Goal: Task Accomplishment & Management: Manage account settings

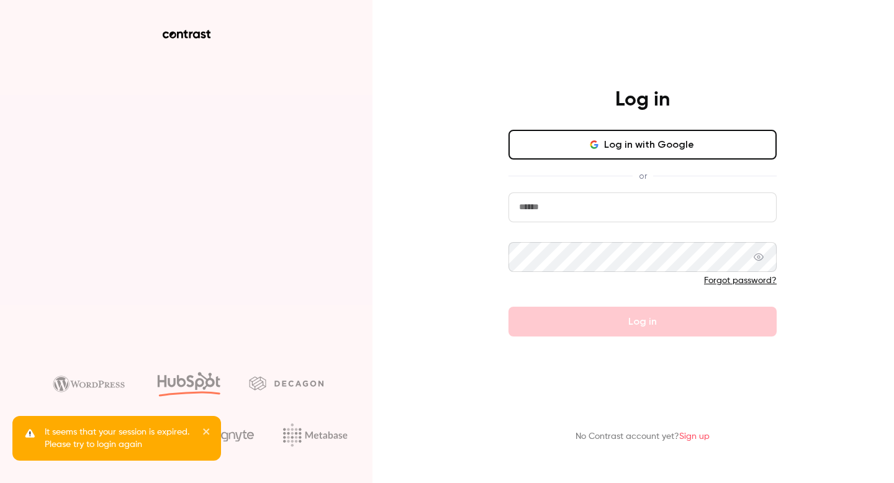
click at [629, 145] on button "Log in with Google" at bounding box center [642, 145] width 268 height 30
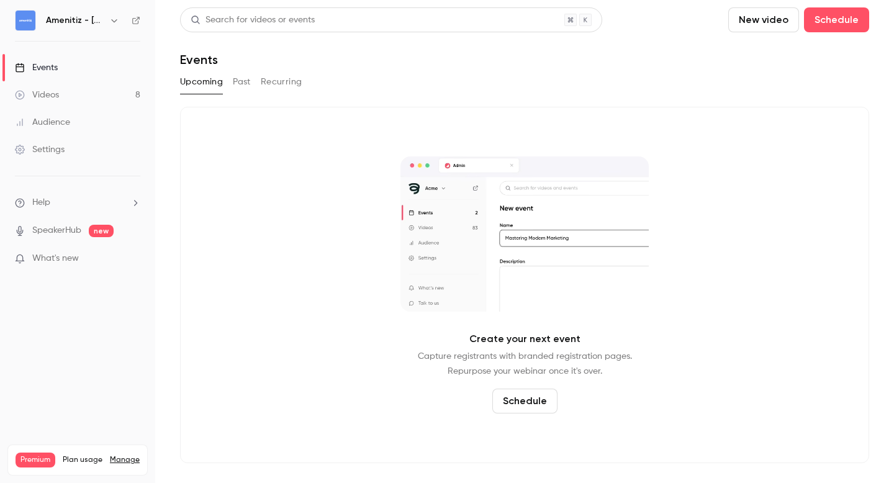
click at [114, 17] on icon "button" at bounding box center [114, 21] width 10 height 10
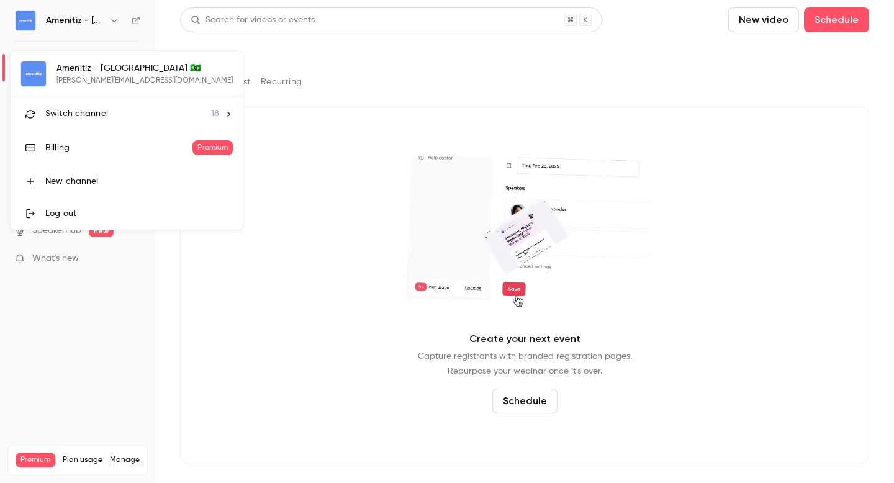
click at [95, 109] on span "Switch channel" at bounding box center [76, 113] width 63 height 13
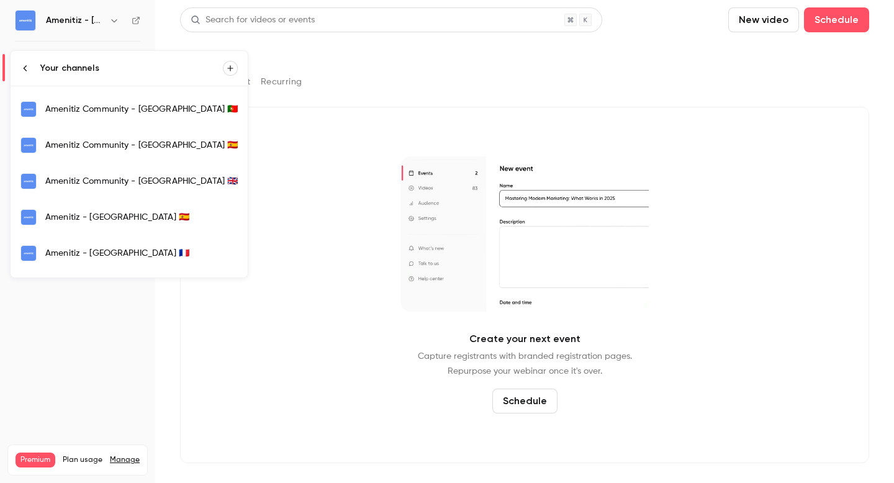
scroll to position [194, 0]
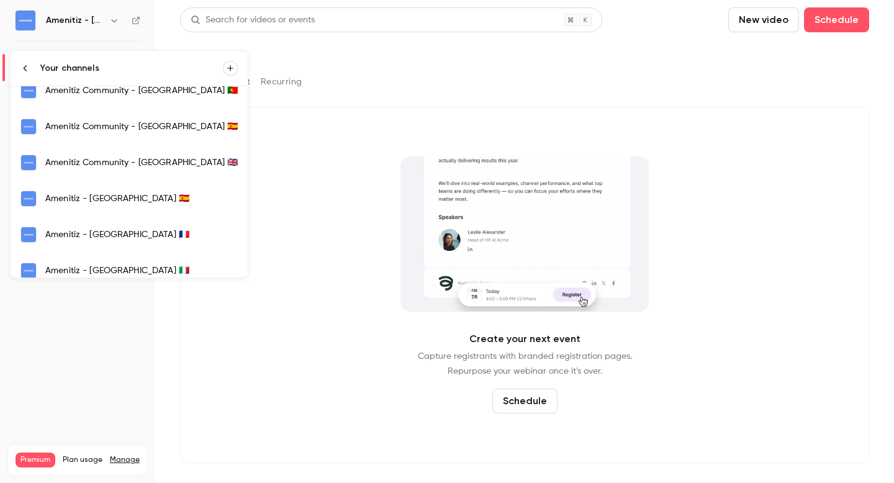
click at [106, 200] on div "Amenitiz - [GEOGRAPHIC_DATA] 🇪🇸" at bounding box center [141, 198] width 192 height 12
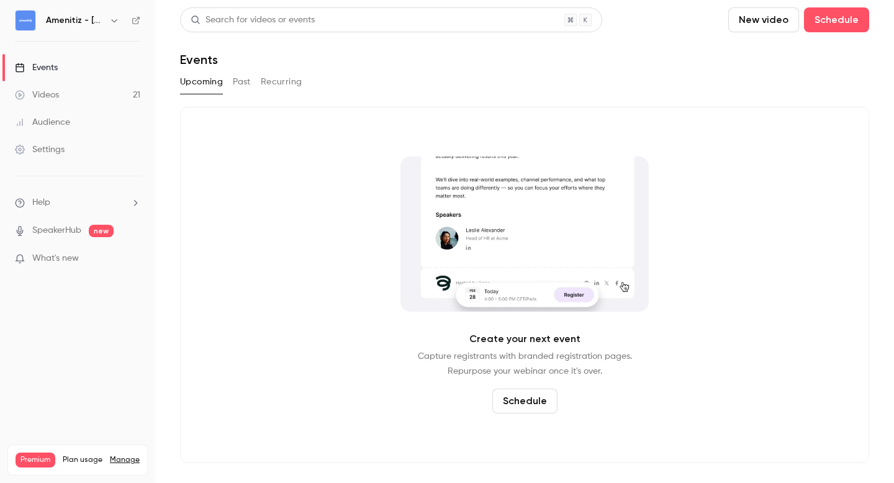
click at [112, 22] on icon "button" at bounding box center [114, 21] width 10 height 10
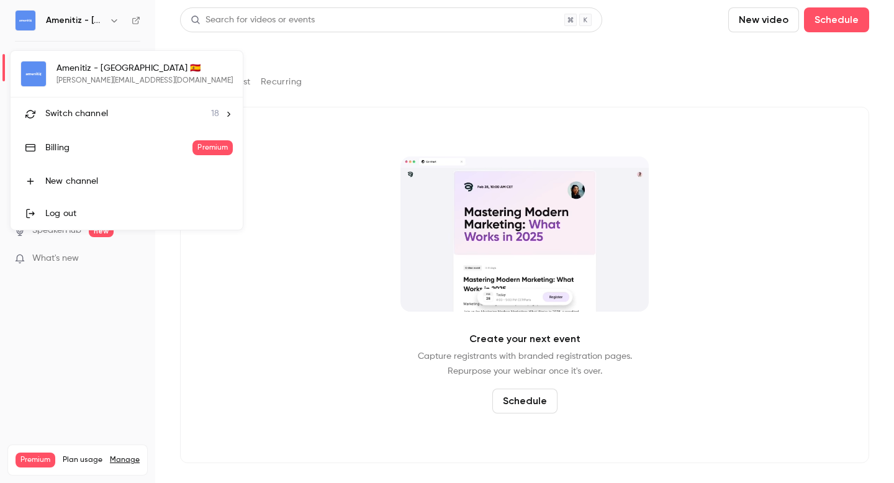
click at [107, 111] on div "Switch channel 18" at bounding box center [132, 113] width 174 height 13
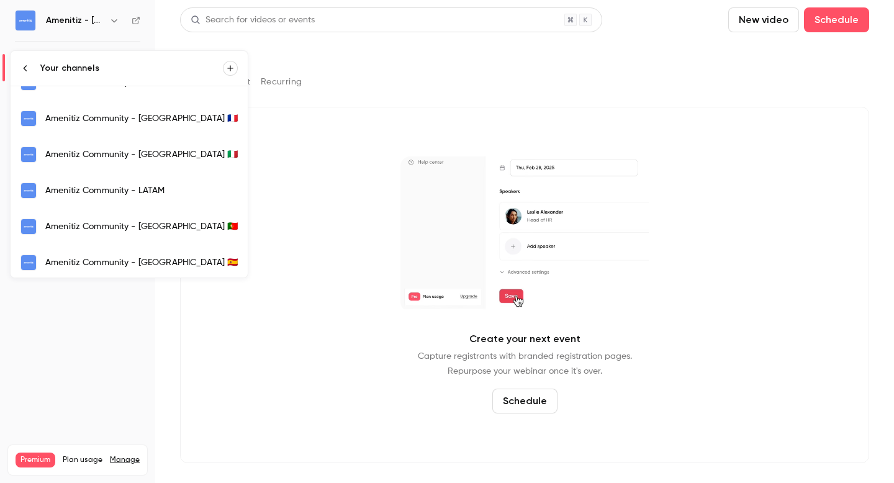
scroll to position [192, 0]
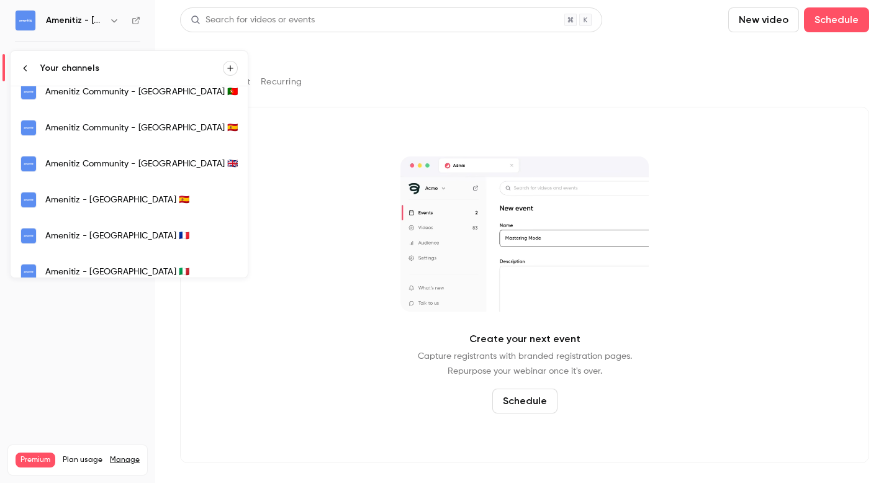
click at [111, 236] on div "Amenitiz - [GEOGRAPHIC_DATA] 🇫🇷" at bounding box center [141, 236] width 192 height 12
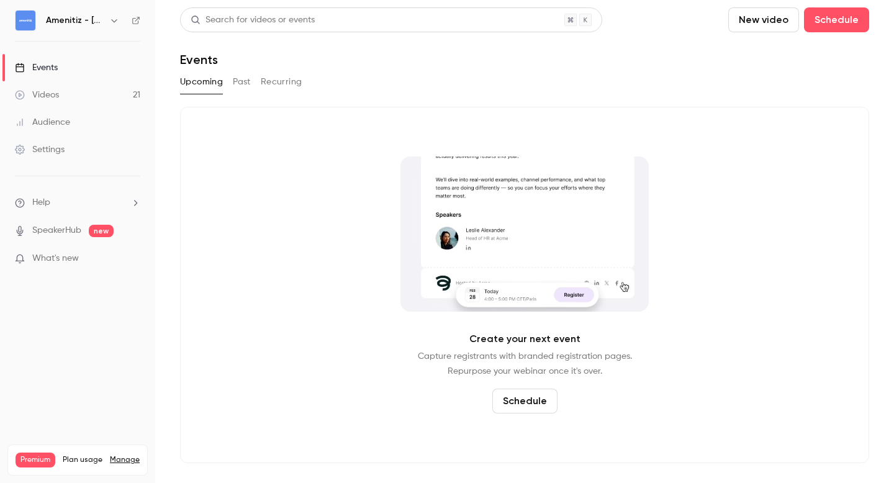
click at [114, 25] on icon "button" at bounding box center [114, 21] width 10 height 10
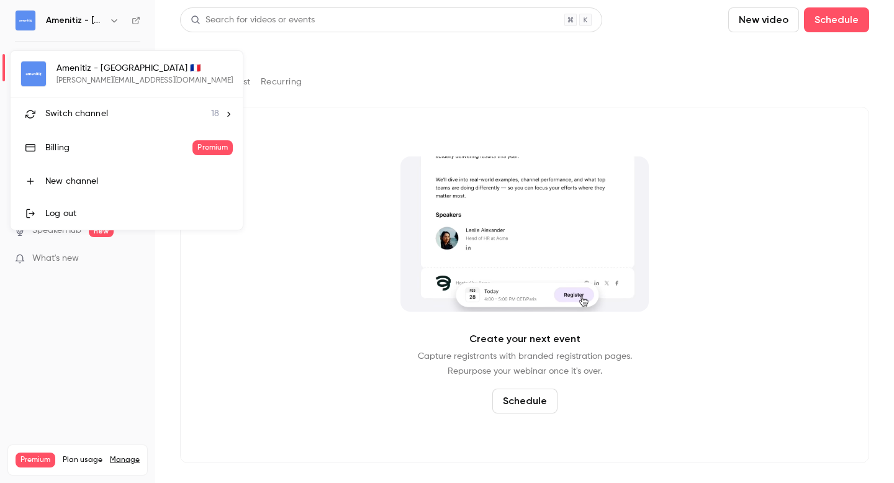
click at [138, 114] on div "Switch channel 18" at bounding box center [132, 113] width 174 height 13
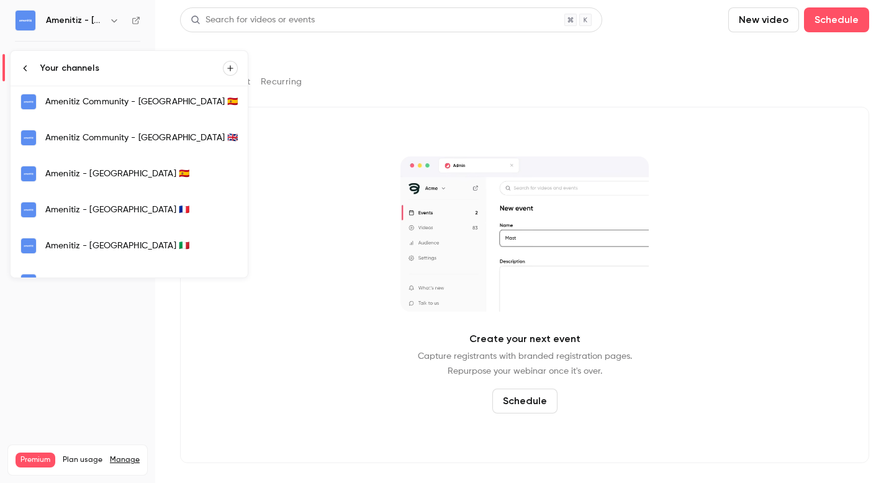
scroll to position [233, 0]
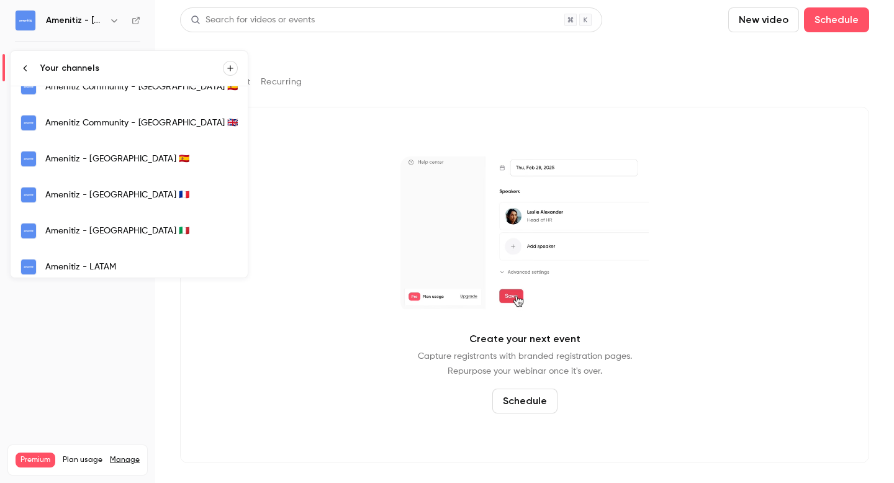
click at [113, 229] on div "Amenitiz - [GEOGRAPHIC_DATA] 🇮🇹" at bounding box center [141, 231] width 192 height 12
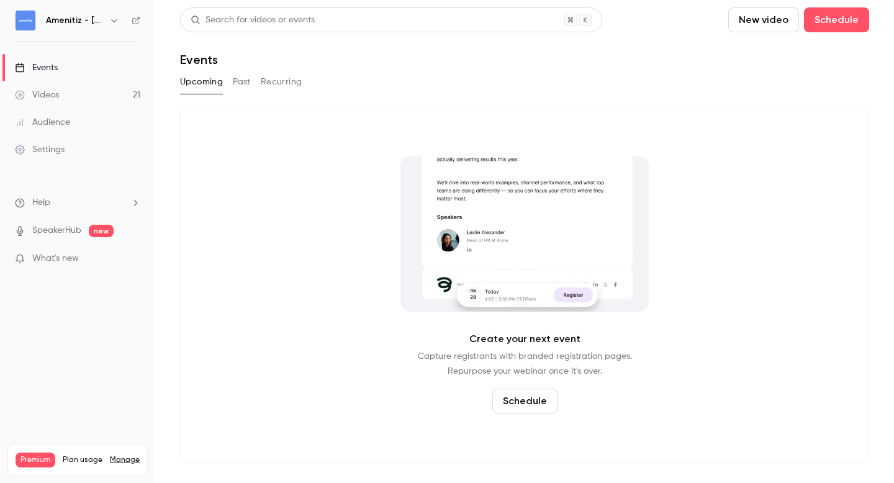
click at [465, 100] on div "Search for videos or events New video Schedule Events Upcoming Past Recurring C…" at bounding box center [524, 234] width 689 height 455
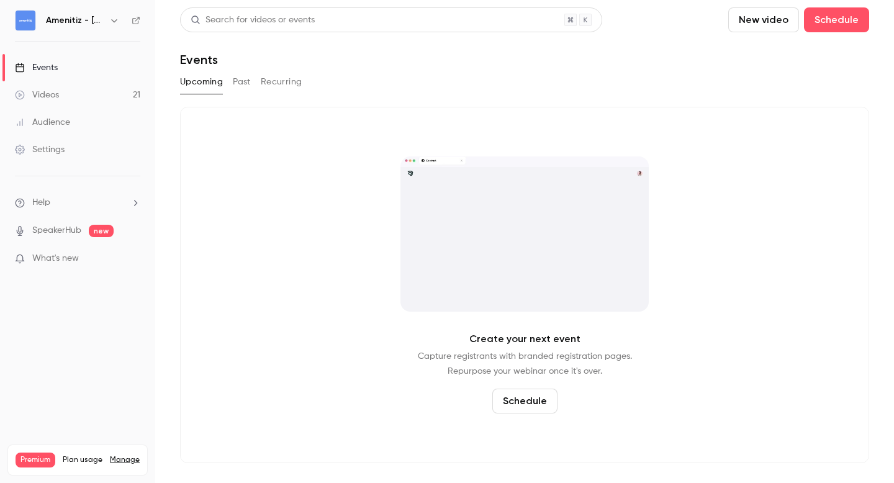
click at [52, 146] on div "Settings" at bounding box center [40, 149] width 50 height 12
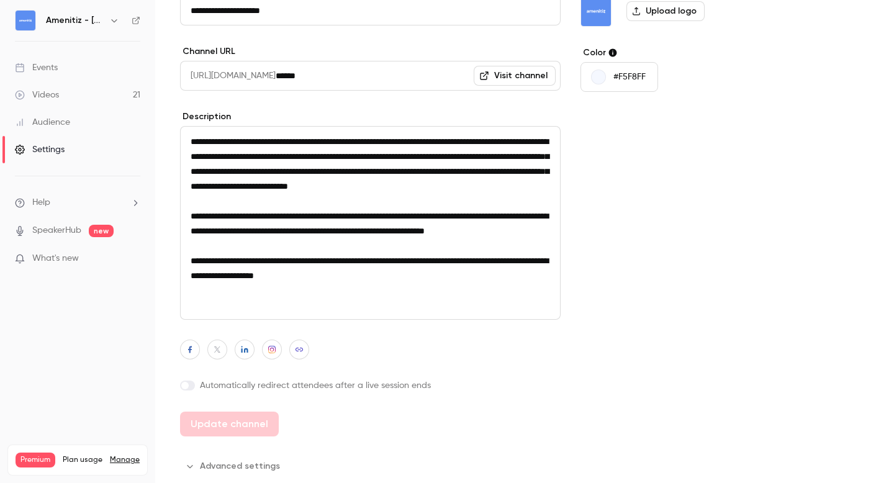
scroll to position [127, 0]
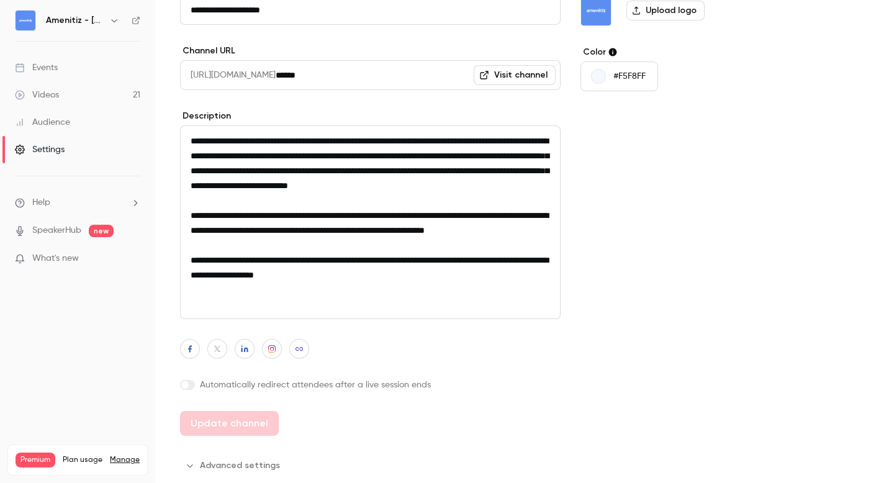
click at [354, 182] on textarea "**********" at bounding box center [370, 222] width 380 height 194
click at [228, 280] on textarea "**********" at bounding box center [370, 222] width 380 height 194
type textarea "**********"
click at [188, 382] on label at bounding box center [187, 385] width 15 height 10
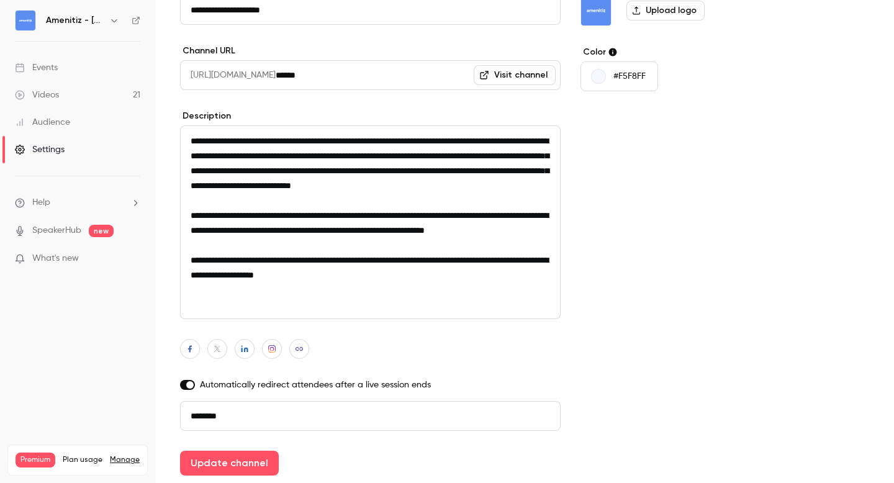
click at [184, 380] on label at bounding box center [187, 385] width 15 height 10
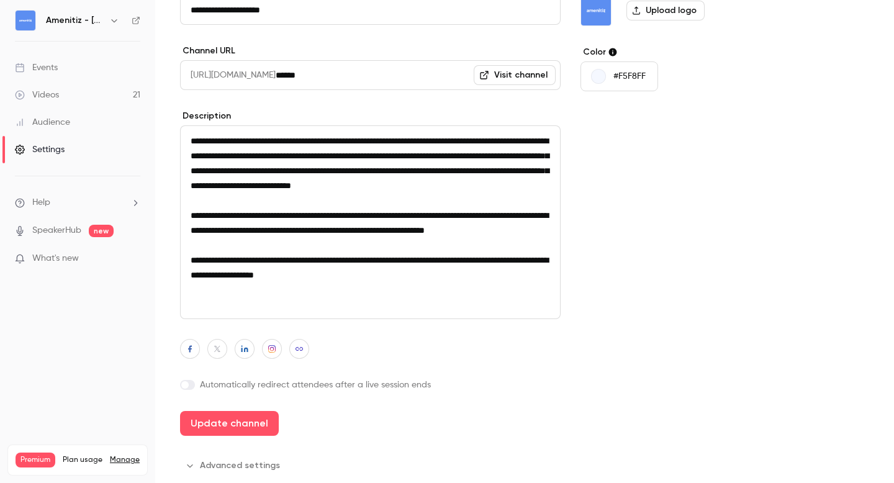
click at [248, 467] on button "Advanced settings" at bounding box center [233, 465] width 107 height 20
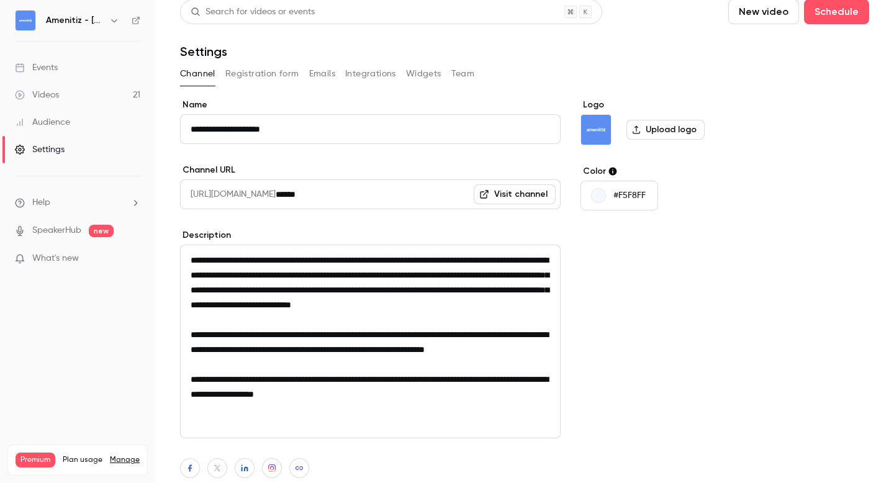
scroll to position [0, 0]
click at [259, 69] on button "Registration form" at bounding box center [262, 74] width 74 height 20
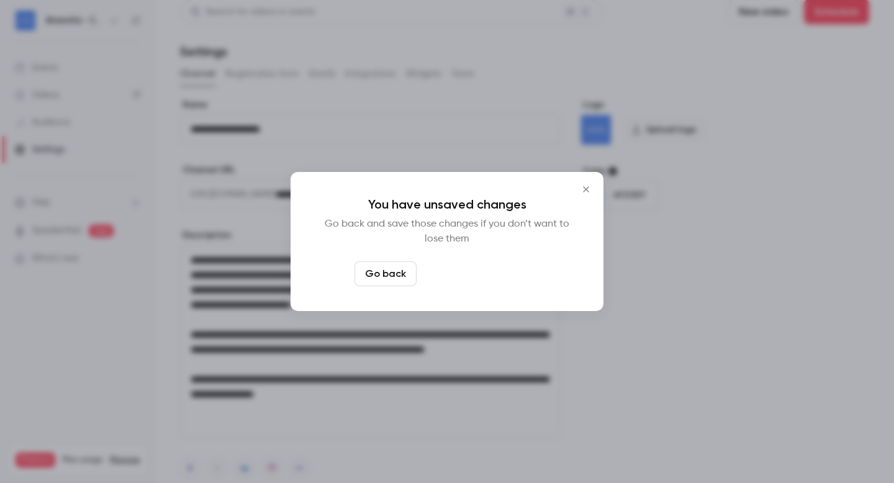
click at [465, 276] on button "Leave page anyway" at bounding box center [480, 273] width 118 height 25
